Goal: Transaction & Acquisition: Obtain resource

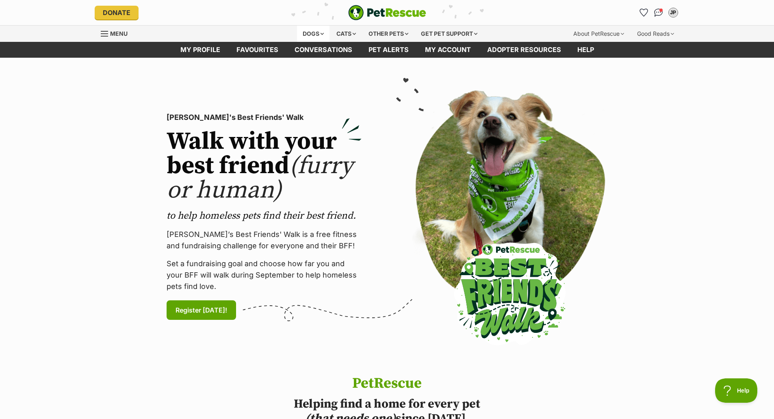
click at [308, 32] on div "Dogs" at bounding box center [313, 34] width 32 height 16
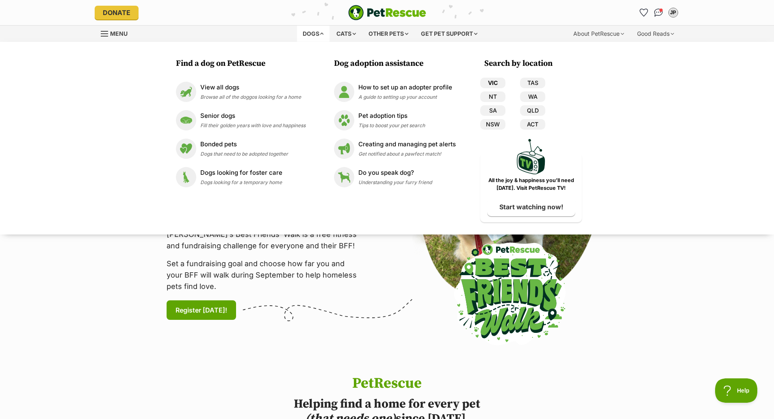
drag, startPoint x: 492, startPoint y: 84, endPoint x: 499, endPoint y: 88, distance: 8.6
click at [492, 84] on link "VIC" at bounding box center [492, 83] width 25 height 11
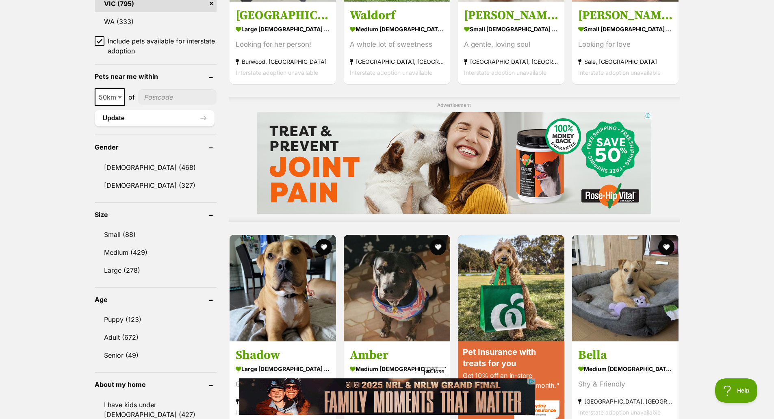
scroll to position [568, 0]
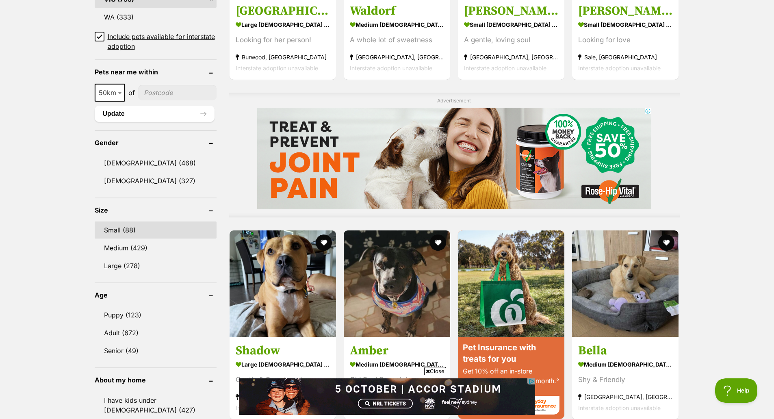
click at [121, 229] on link "Small (88)" at bounding box center [156, 229] width 122 height 17
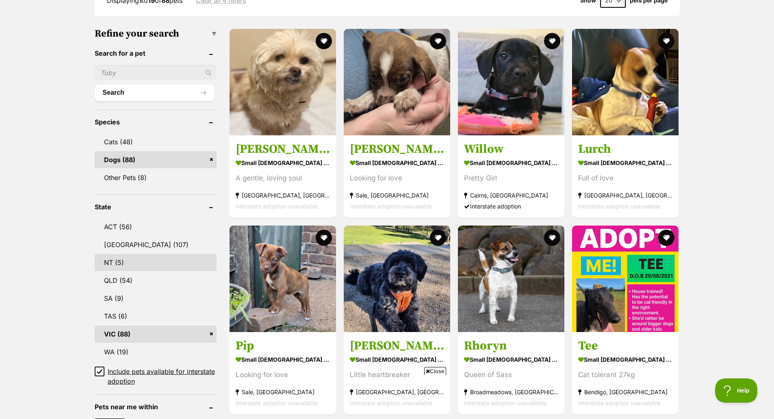
scroll to position [122, 0]
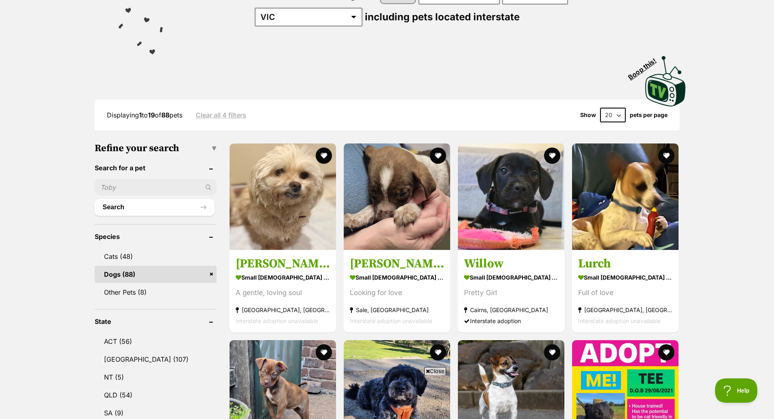
click at [117, 187] on input "text" at bounding box center [156, 186] width 122 height 15
type input "wippet"
click at [209, 183] on div "wippet" at bounding box center [156, 186] width 122 height 15
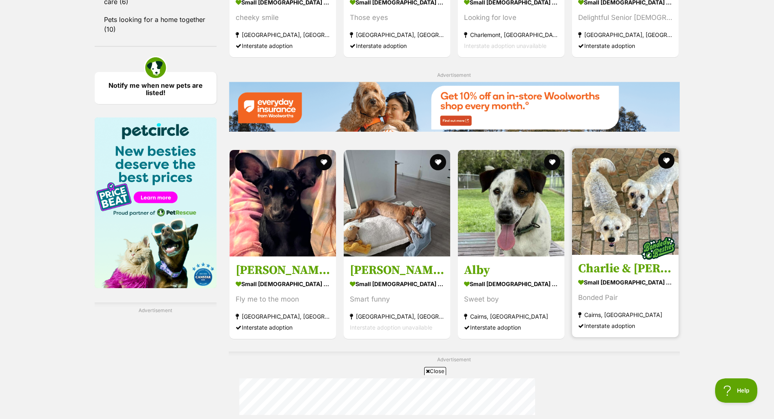
scroll to position [1218, 0]
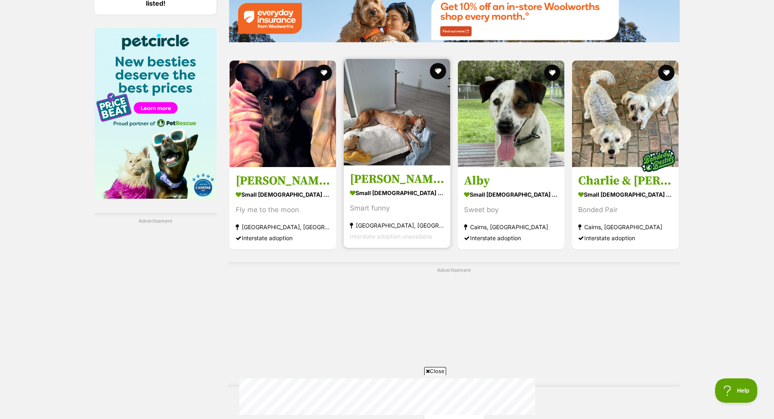
click at [390, 113] on img at bounding box center [397, 112] width 106 height 106
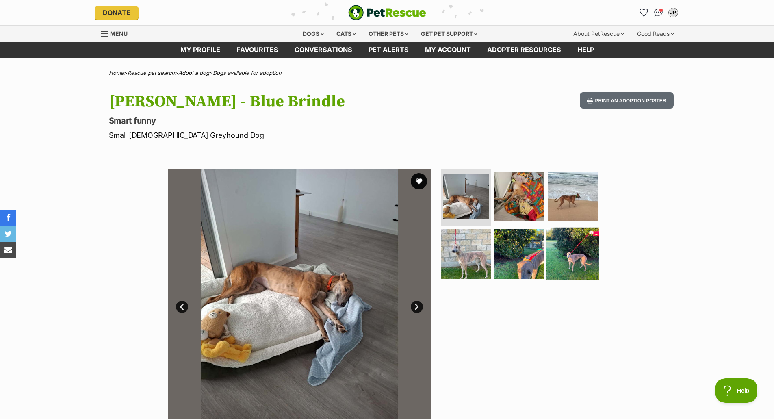
click at [570, 255] on img at bounding box center [572, 253] width 52 height 52
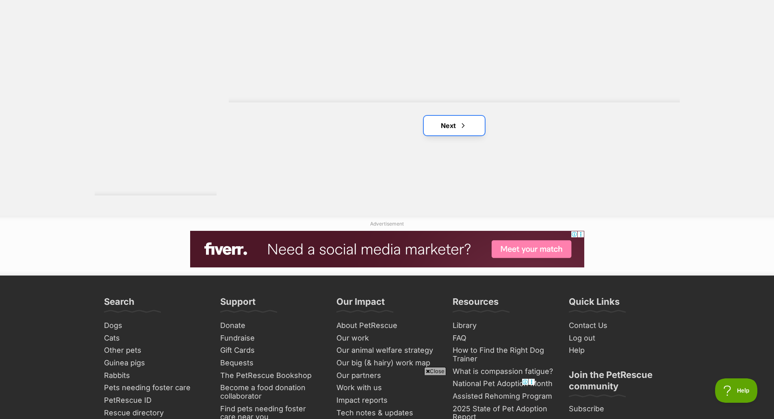
click at [450, 123] on link "Next" at bounding box center [454, 125] width 61 height 19
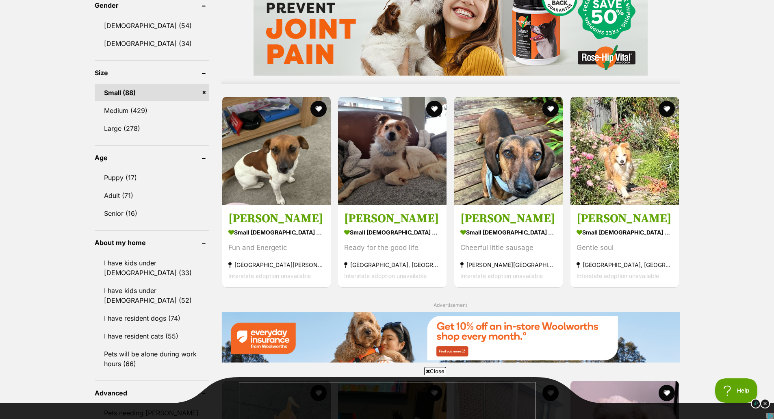
scroll to position [772, 0]
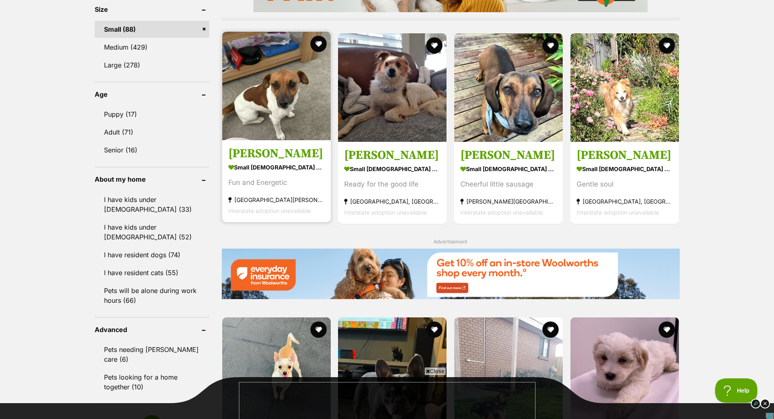
click at [266, 91] on img at bounding box center [276, 86] width 108 height 108
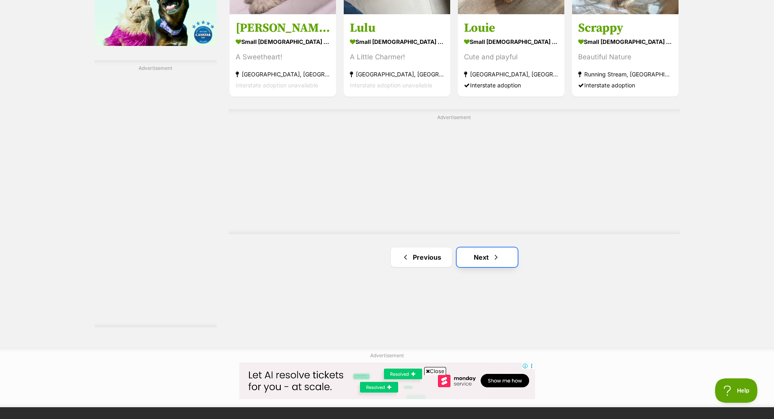
click at [481, 251] on link "Next" at bounding box center [486, 256] width 61 height 19
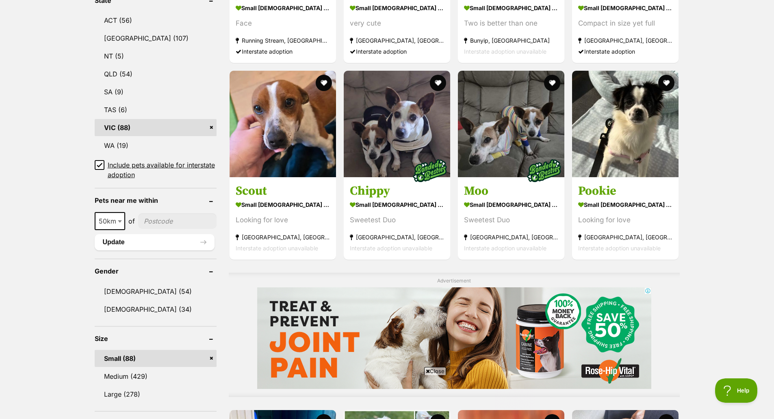
scroll to position [487, 0]
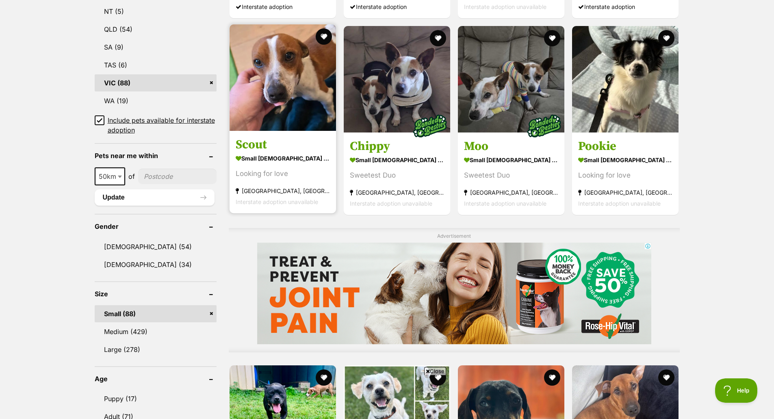
click at [279, 88] on img at bounding box center [282, 77] width 106 height 106
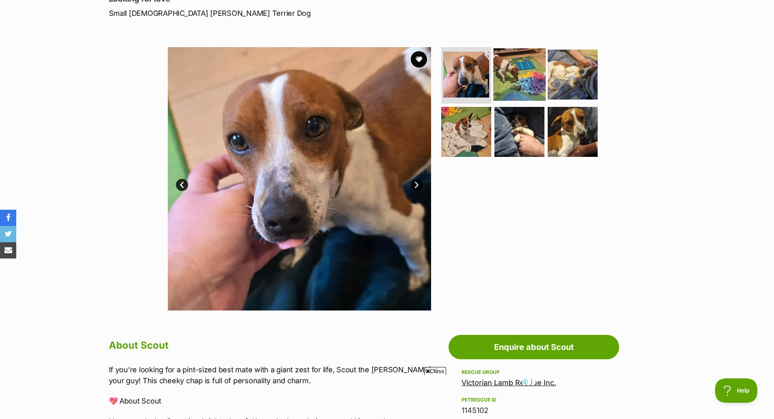
click at [508, 70] on img at bounding box center [519, 74] width 52 height 52
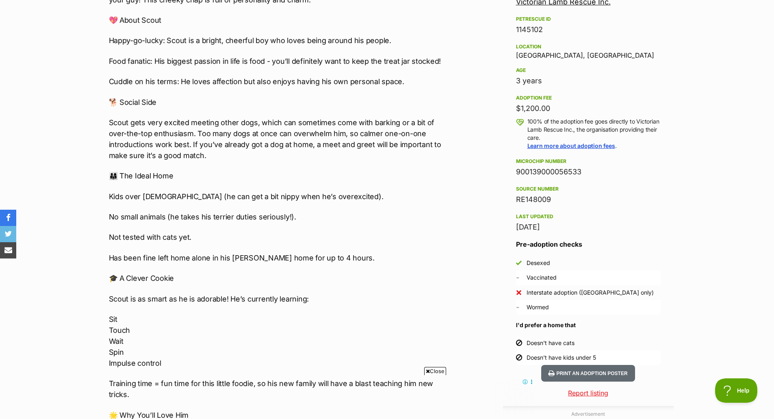
scroll to position [487, 0]
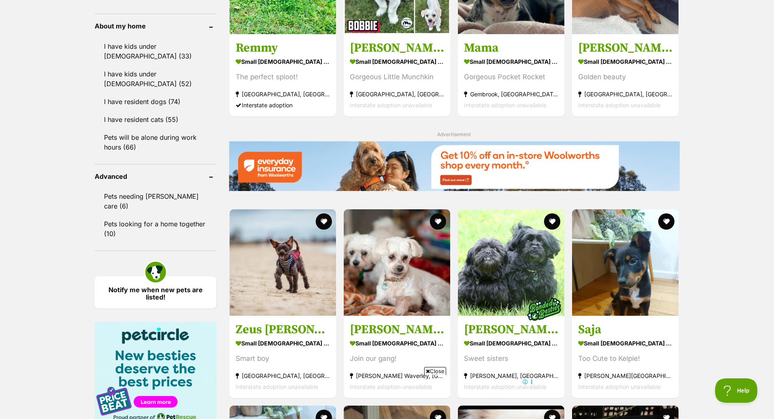
scroll to position [853, 0]
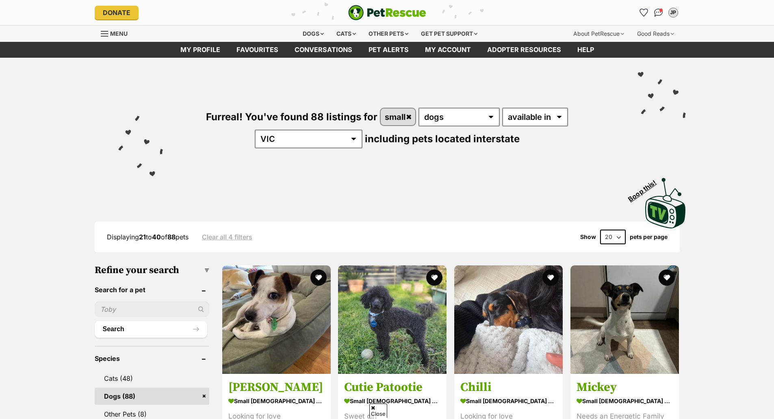
scroll to position [1381, 0]
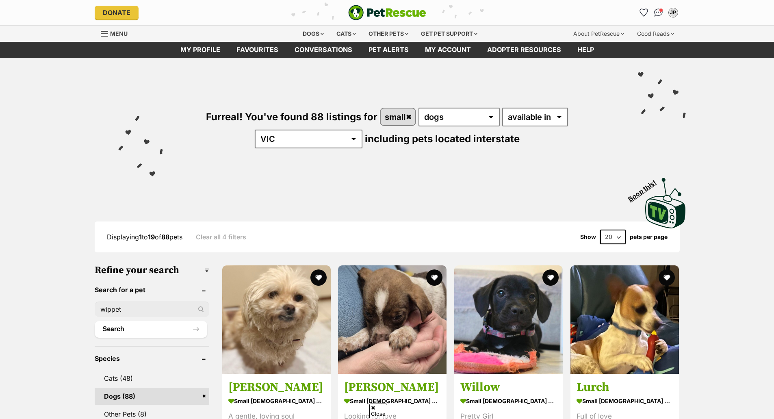
scroll to position [1505, 0]
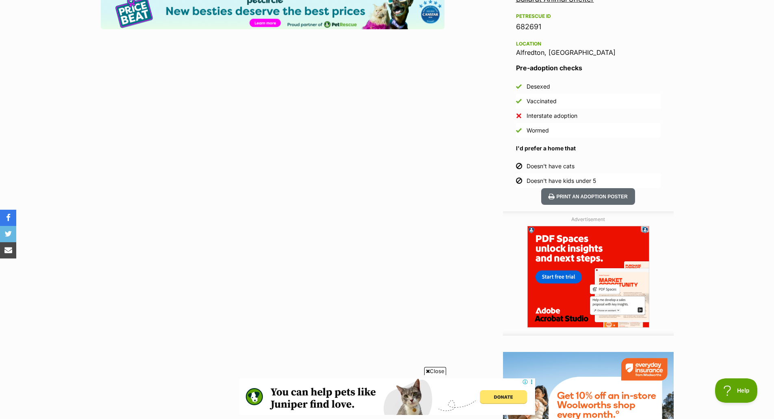
scroll to position [406, 0]
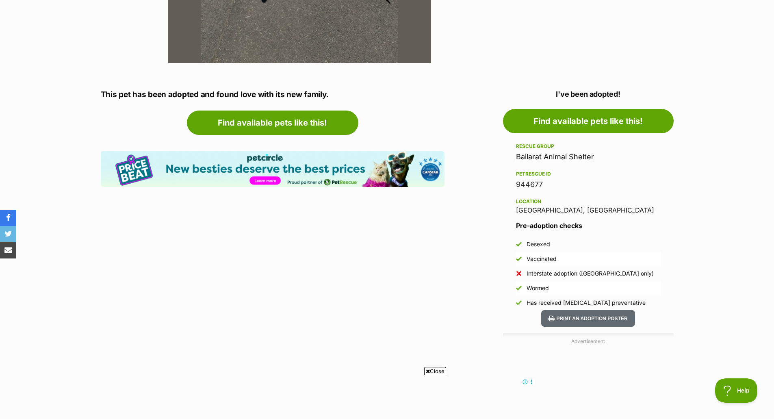
scroll to position [244, 0]
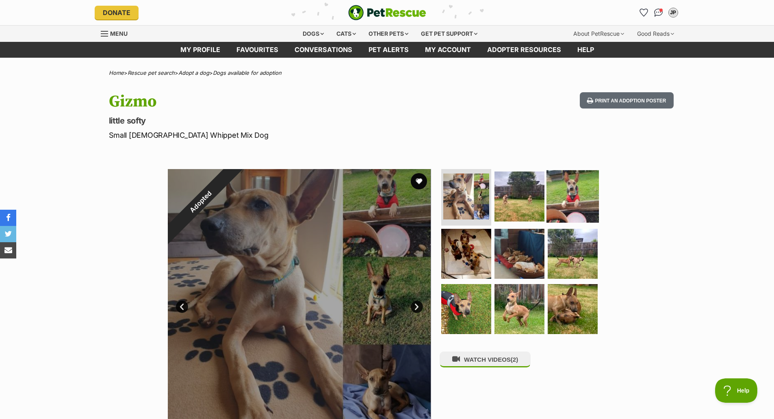
click at [579, 189] on img at bounding box center [572, 196] width 52 height 52
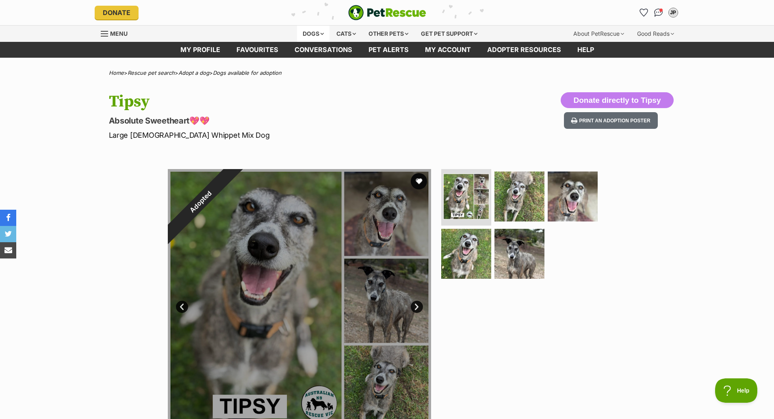
click at [307, 30] on div "Dogs" at bounding box center [313, 34] width 32 height 16
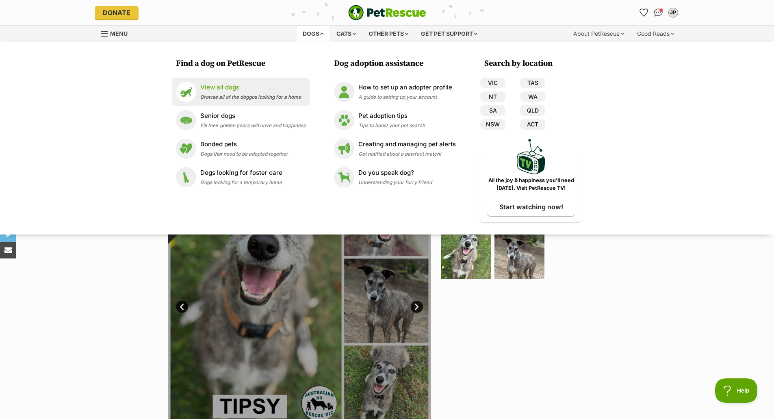
click at [225, 86] on p "View all dogs" at bounding box center [250, 87] width 101 height 9
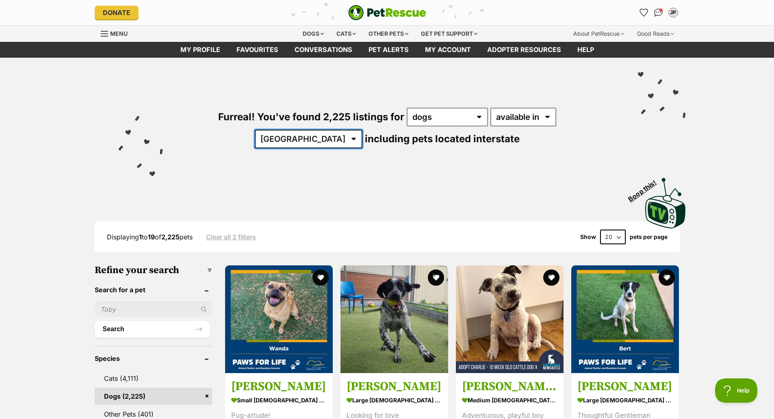
drag, startPoint x: 580, startPoint y: 116, endPoint x: 575, endPoint y: 119, distance: 6.2
click at [362, 130] on select "Australia ACT NSW NT QLD SA TAS VIC WA" at bounding box center [309, 139] width 108 height 19
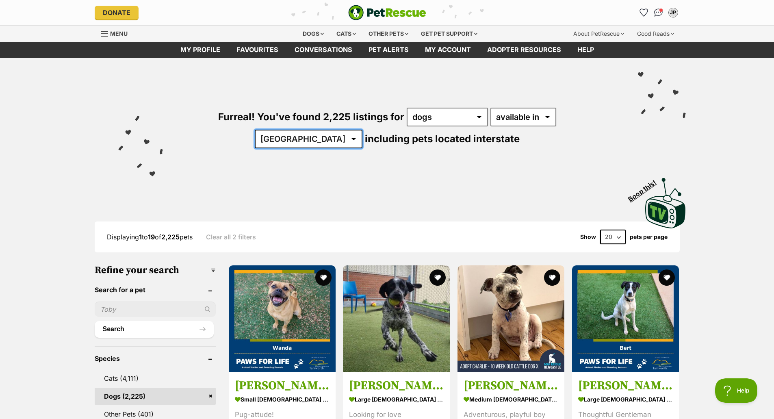
select select "VIC"
click at [362, 130] on select "Australia ACT NSW NT QLD SA TAS VIC WA" at bounding box center [309, 139] width 108 height 19
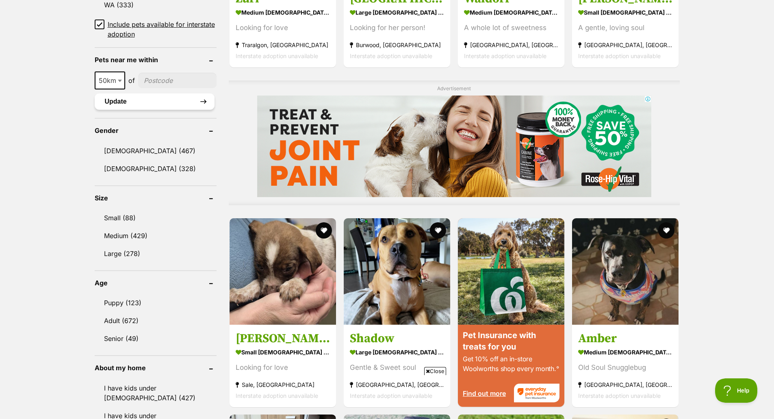
scroll to position [609, 0]
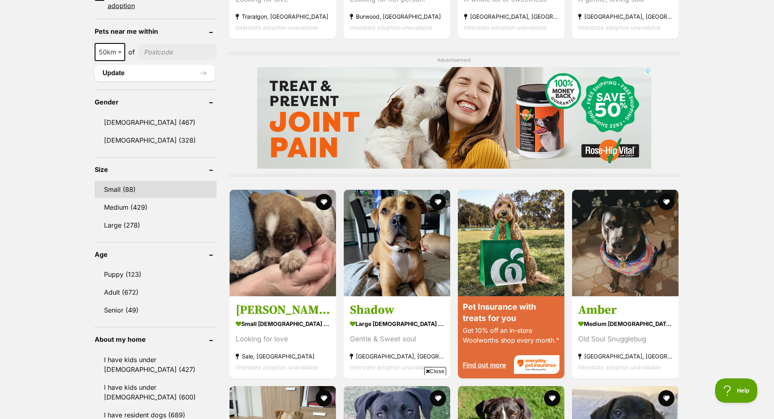
click at [115, 186] on link "Small (88)" at bounding box center [156, 189] width 122 height 17
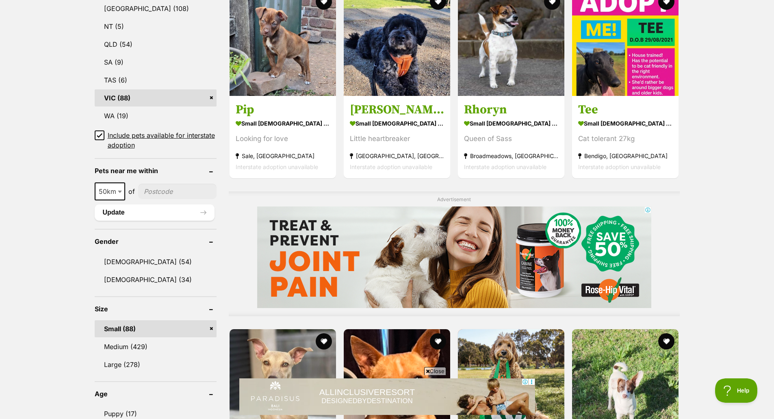
scroll to position [447, 0]
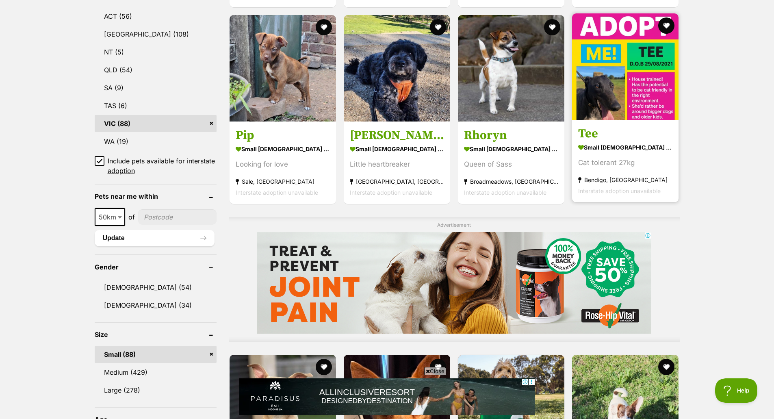
click at [622, 63] on img at bounding box center [625, 66] width 106 height 106
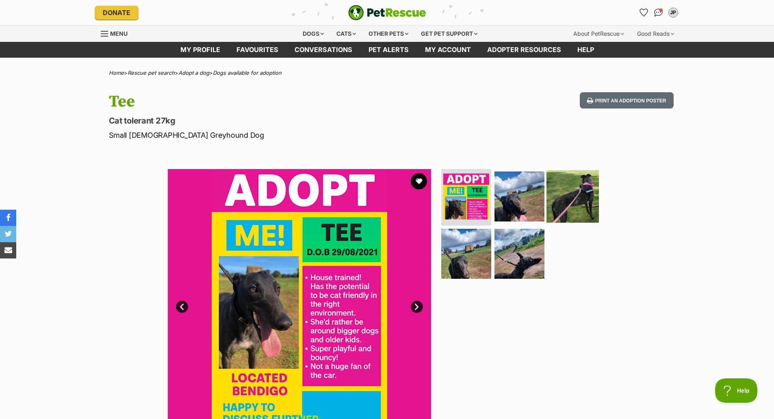
click at [579, 193] on img at bounding box center [572, 196] width 52 height 52
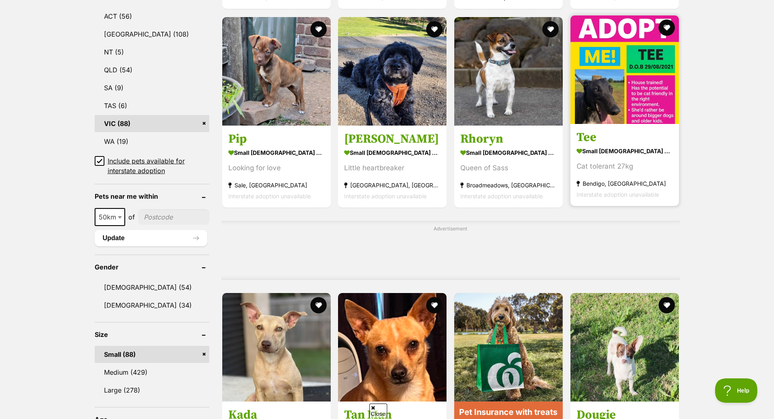
click at [613, 77] on img at bounding box center [624, 69] width 108 height 108
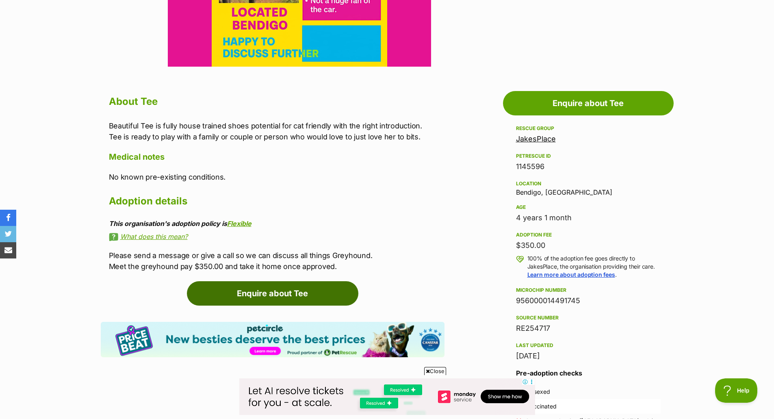
click at [307, 289] on link "Enquire about Tee" at bounding box center [272, 293] width 171 height 24
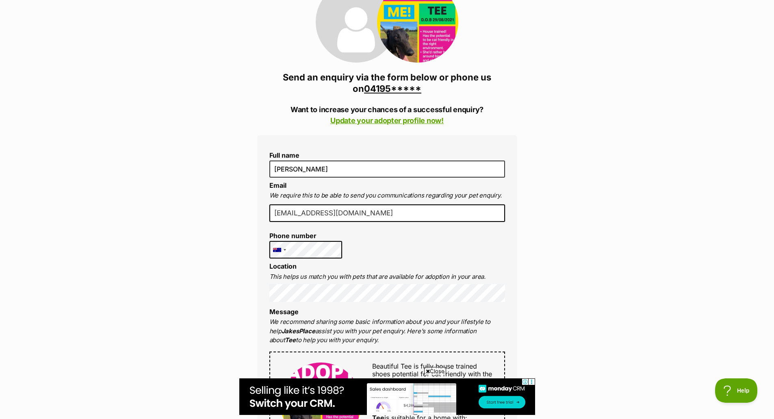
click at [405, 87] on link "04195*****" at bounding box center [392, 88] width 57 height 11
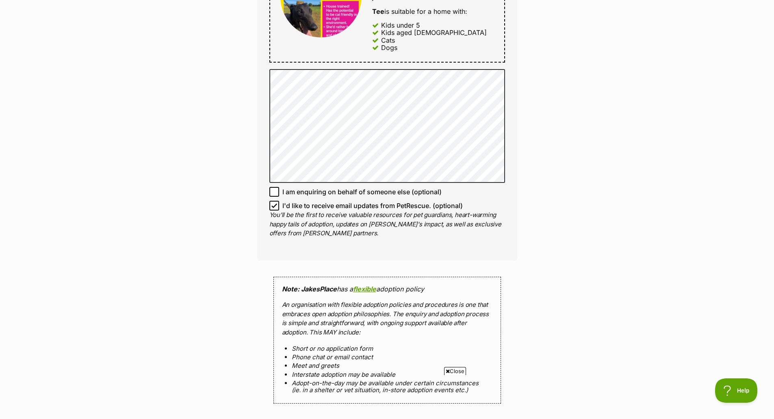
scroll to position [731, 0]
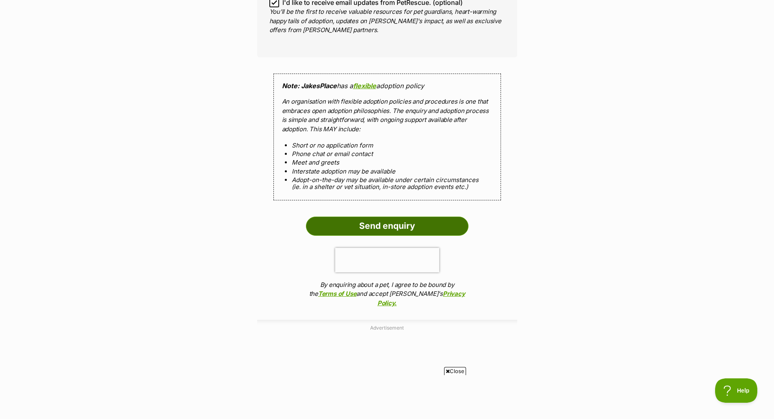
click at [420, 223] on input "Send enquiry" at bounding box center [387, 225] width 162 height 19
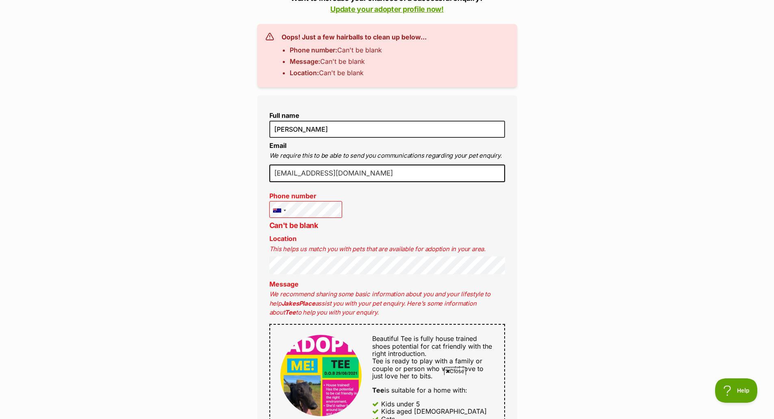
scroll to position [284, 0]
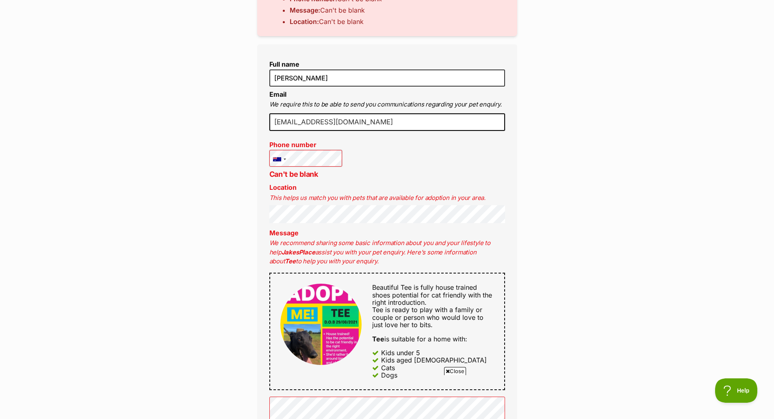
click at [364, 240] on p "We recommend sharing some basic information about you and your lifestyle to hel…" at bounding box center [387, 252] width 236 height 28
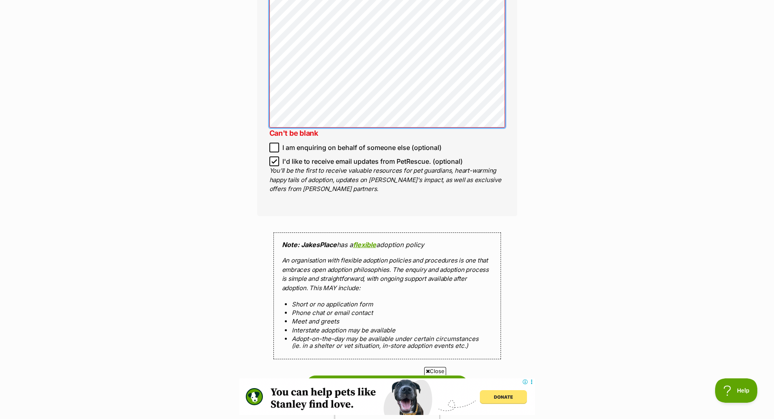
scroll to position [772, 0]
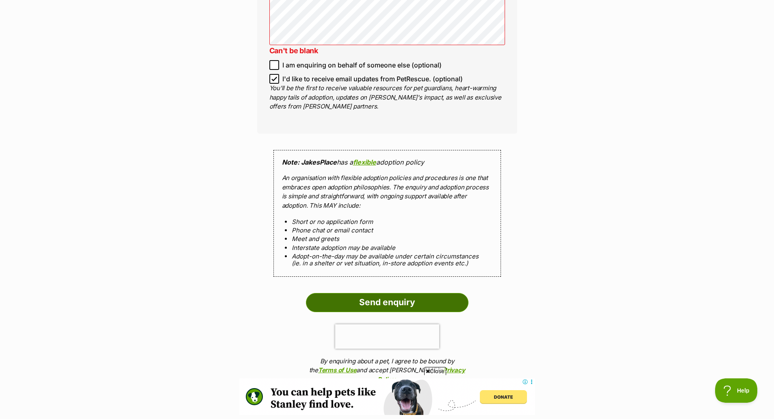
click at [452, 303] on input "Send enquiry" at bounding box center [387, 302] width 162 height 19
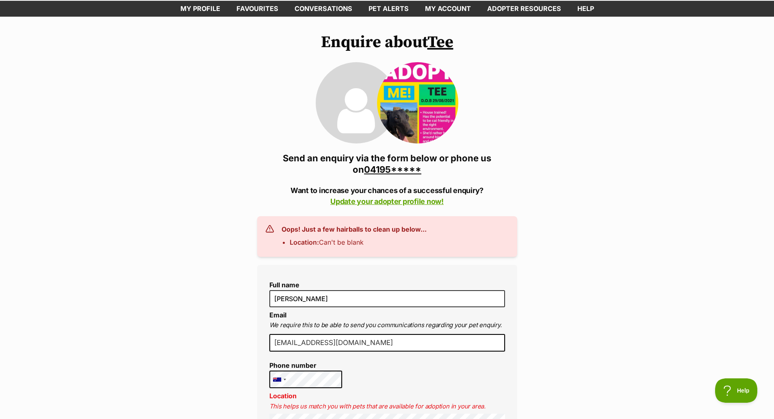
scroll to position [162, 0]
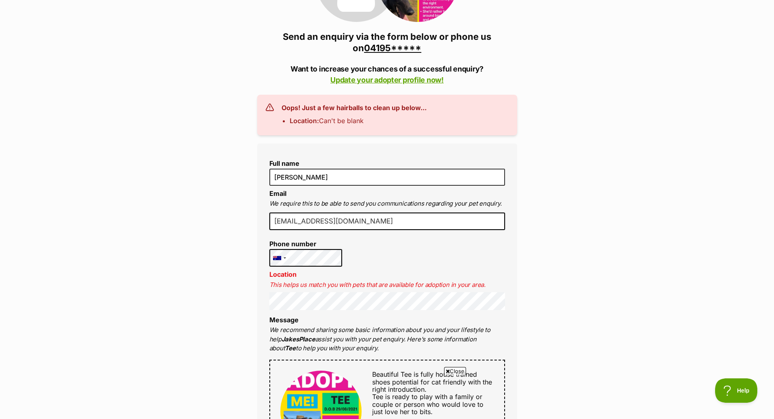
click at [365, 220] on input "jpavlovic801801@gmail.com" at bounding box center [387, 221] width 236 height 18
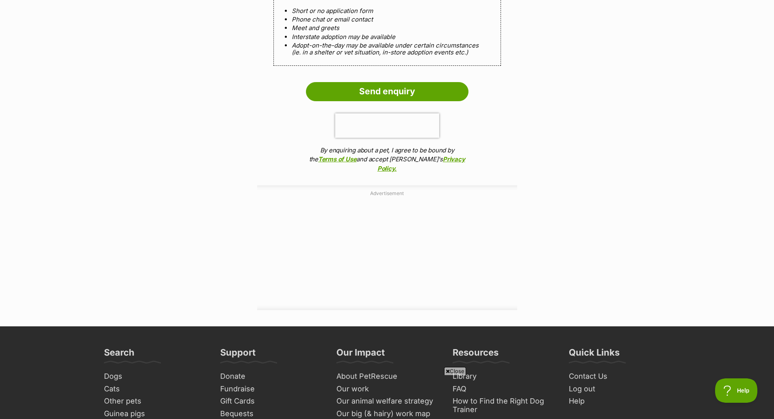
scroll to position [893, 0]
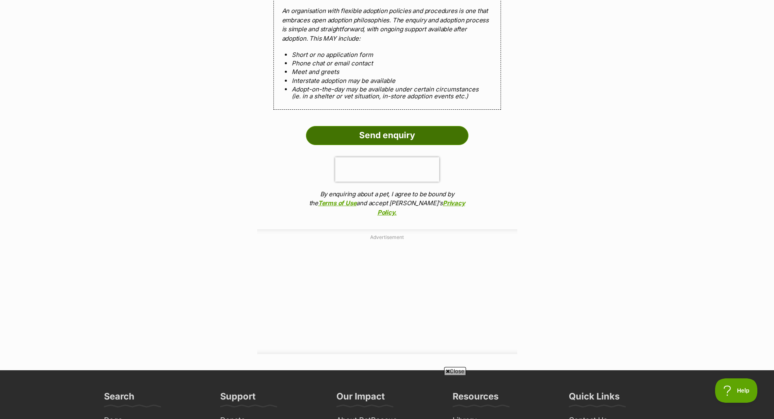
click at [438, 138] on input "Send enquiry" at bounding box center [387, 135] width 162 height 19
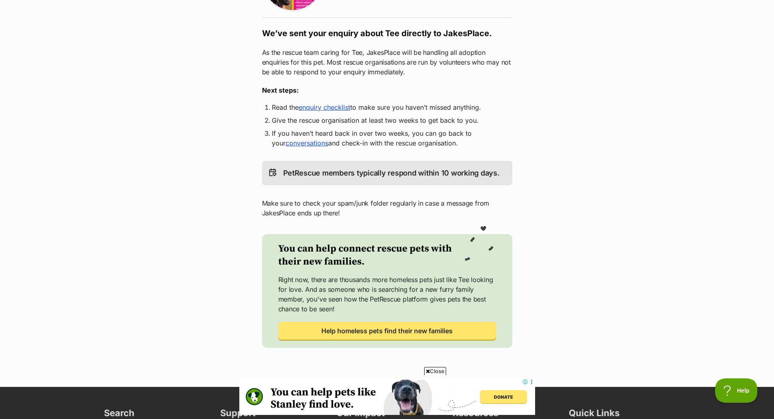
scroll to position [122, 0]
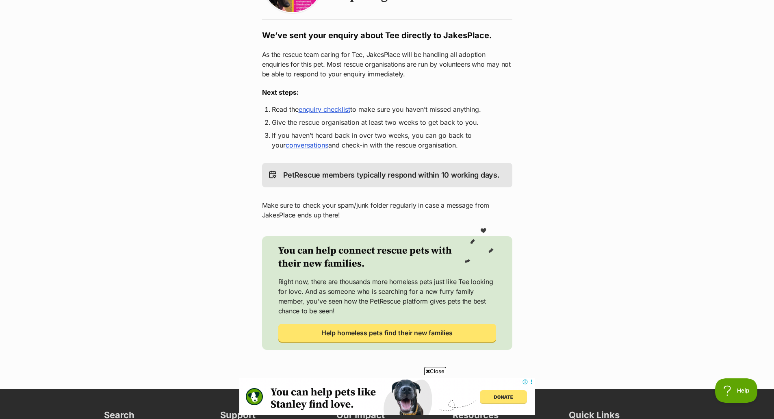
drag, startPoint x: 327, startPoint y: 108, endPoint x: 403, endPoint y: 107, distance: 75.9
click at [327, 108] on link "enquiry checklist" at bounding box center [324, 109] width 52 height 8
click at [330, 105] on link "enquiry checklist" at bounding box center [324, 109] width 52 height 8
